Goal: Task Accomplishment & Management: Manage account settings

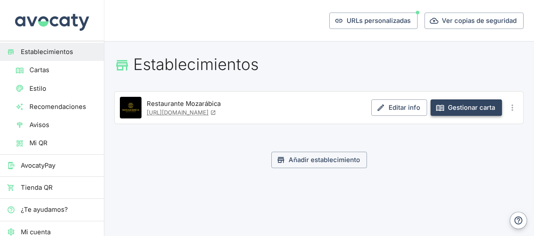
click at [477, 110] on link "Gestionar carta" at bounding box center [466, 108] width 71 height 16
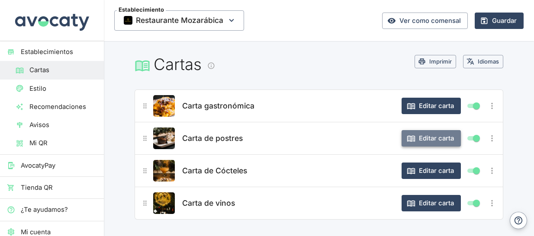
click at [422, 141] on button "Editar carta" at bounding box center [431, 138] width 59 height 16
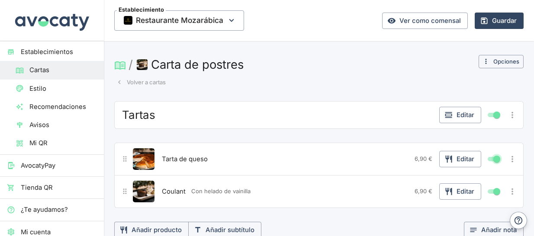
click at [490, 158] on input "Mostrar/ocultar elemento" at bounding box center [496, 159] width 31 height 10
checkbox input "false"
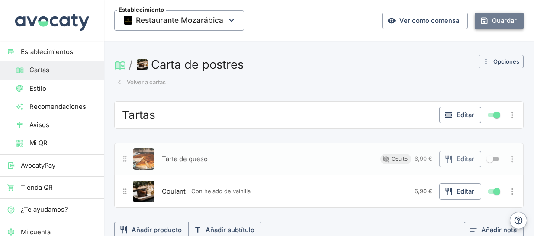
click at [489, 20] on button "Guardar" at bounding box center [499, 21] width 49 height 16
click at [122, 82] on icon "button" at bounding box center [120, 82] width 8 height 8
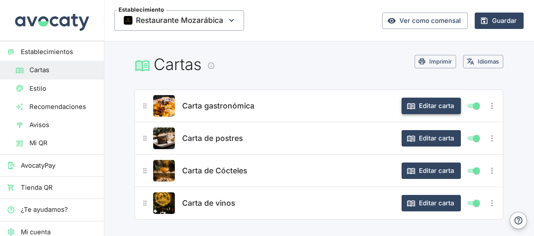
click at [441, 106] on button "Editar carta" at bounding box center [431, 106] width 59 height 16
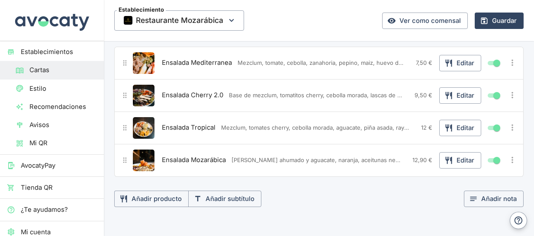
scroll to position [839, 0]
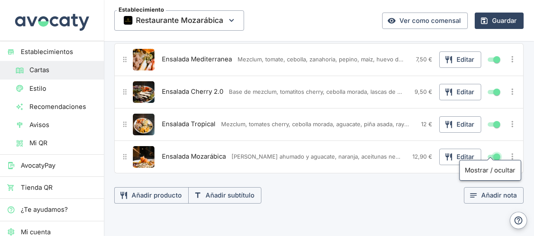
click at [491, 152] on input "Mostrar/ocultar elemento" at bounding box center [496, 157] width 31 height 10
checkbox input "false"
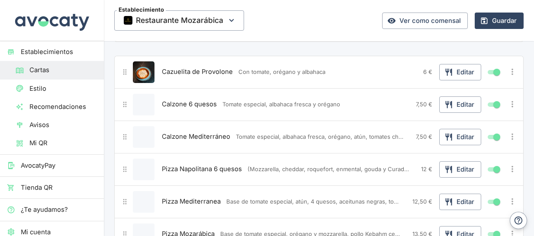
scroll to position [1968, 0]
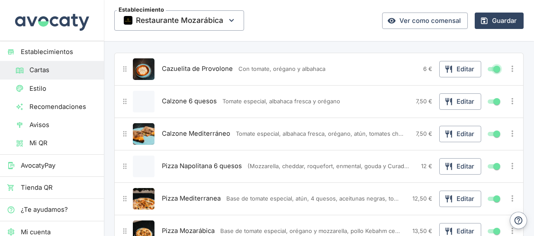
click at [488, 64] on input "Mostrar/ocultar elemento" at bounding box center [496, 69] width 31 height 10
checkbox input "false"
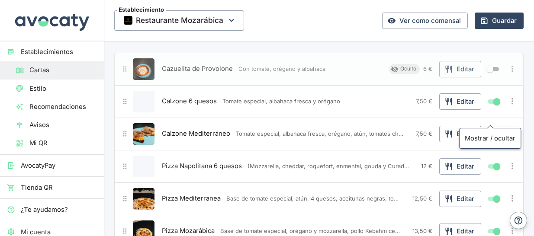
click at [491, 129] on input "Mostrar/ocultar elemento" at bounding box center [496, 134] width 31 height 10
checkbox input "false"
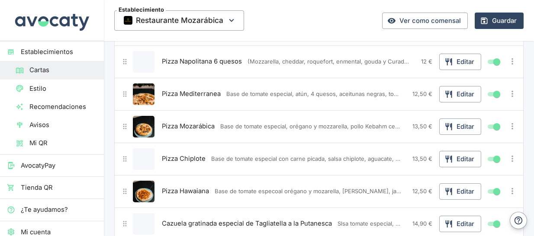
scroll to position [2092, 0]
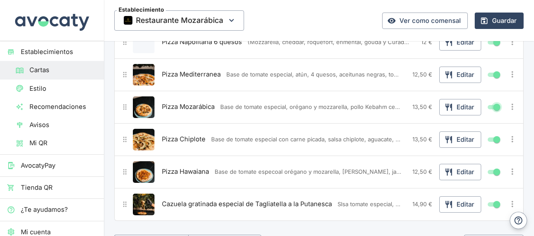
click at [490, 102] on input "Mostrar/ocultar elemento" at bounding box center [496, 107] width 31 height 10
checkbox input "false"
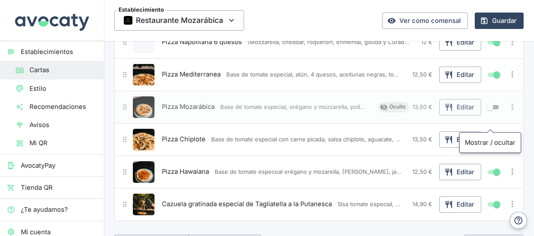
click at [486, 135] on input "Mostrar/ocultar elemento" at bounding box center [496, 140] width 31 height 10
checkbox input "false"
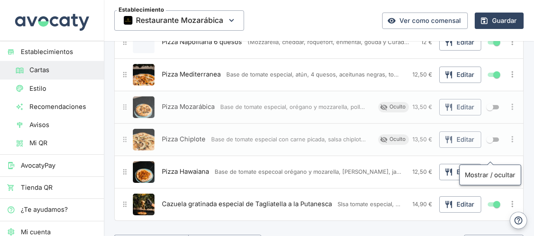
click at [488, 167] on input "Mostrar/ocultar elemento" at bounding box center [496, 172] width 31 height 10
checkbox input "false"
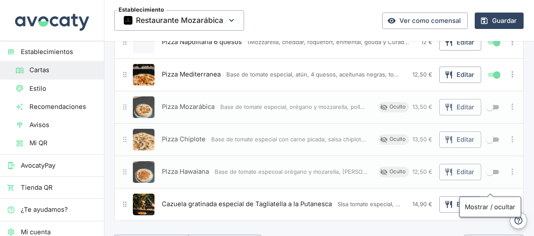
click at [489, 200] on input "Mostrar/ocultar elemento" at bounding box center [496, 205] width 31 height 10
checkbox input "false"
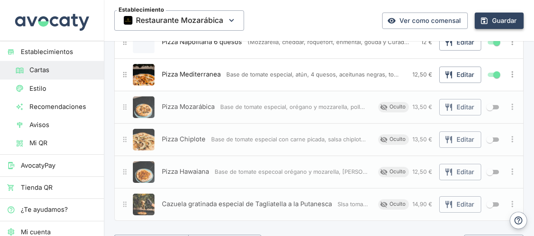
click at [496, 21] on button "Guardar" at bounding box center [499, 21] width 49 height 16
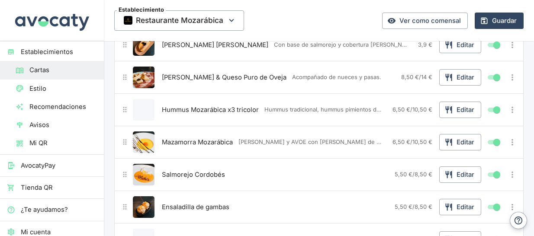
scroll to position [0, 0]
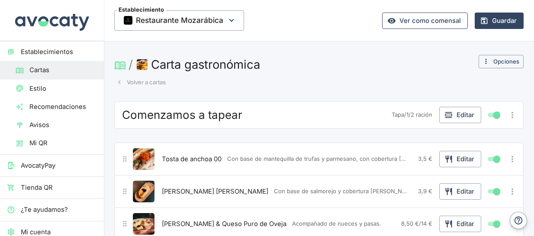
click at [439, 19] on link "Ver como comensal" at bounding box center [425, 21] width 86 height 16
